Goal: Find specific page/section: Find specific page/section

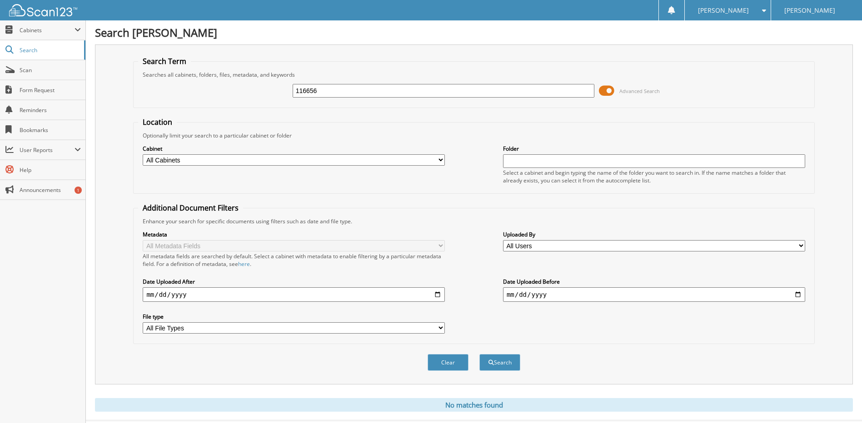
drag, startPoint x: 332, startPoint y: 94, endPoint x: 189, endPoint y: 95, distance: 142.2
click at [195, 93] on div "116656 Advanced Search" at bounding box center [473, 91] width 671 height 25
type input "116109"
click at [479, 354] on button "Search" at bounding box center [499, 362] width 41 height 17
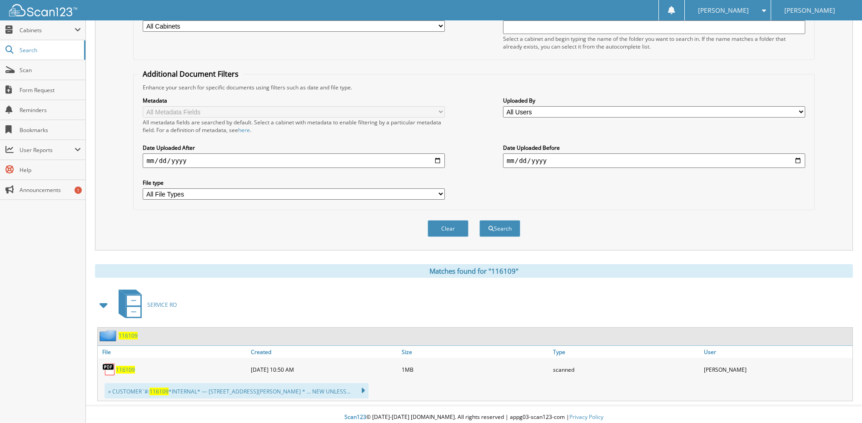
scroll to position [136, 0]
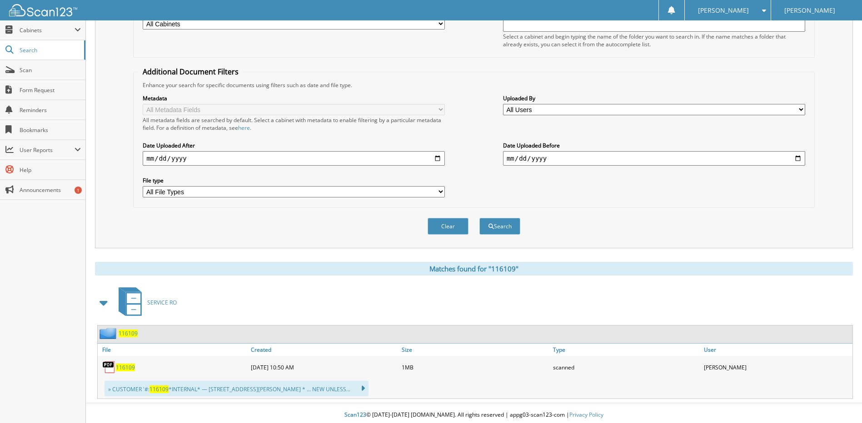
click at [125, 368] on span "116109" at bounding box center [125, 368] width 19 height 8
